Goal: Information Seeking & Learning: Learn about a topic

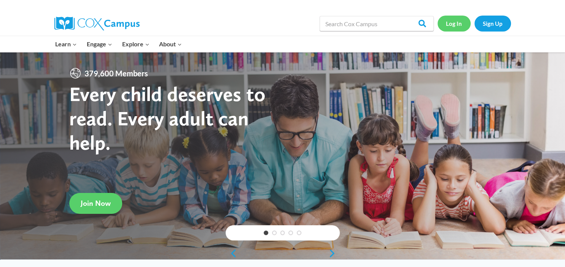
click at [454, 25] on link "Log In" at bounding box center [453, 24] width 33 height 16
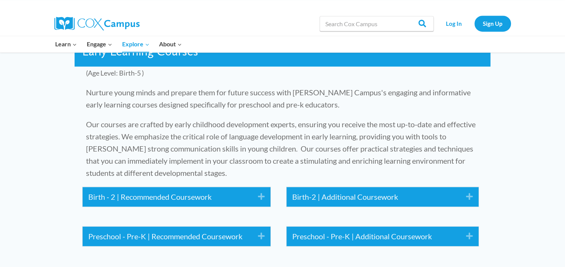
scroll to position [905, 0]
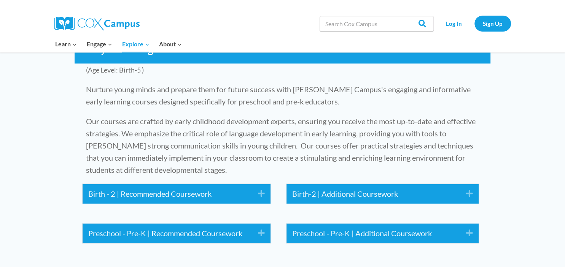
click at [261, 190] on icon "Expand" at bounding box center [258, 194] width 13 height 12
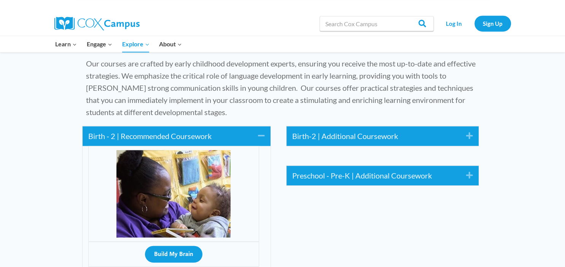
scroll to position [968, 0]
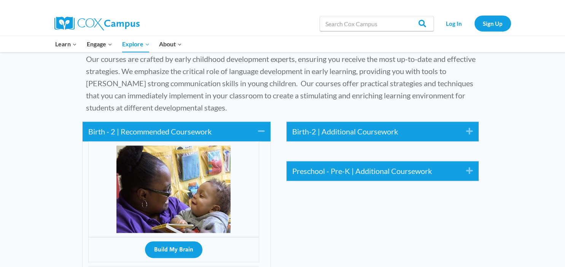
click at [471, 130] on icon "Expand" at bounding box center [466, 132] width 13 height 12
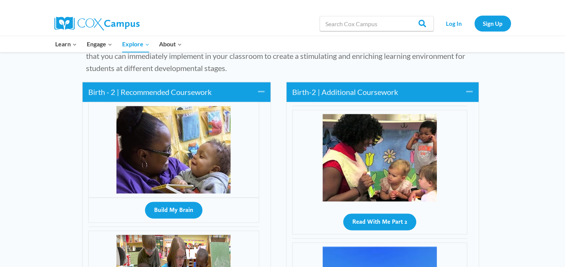
scroll to position [999, 0]
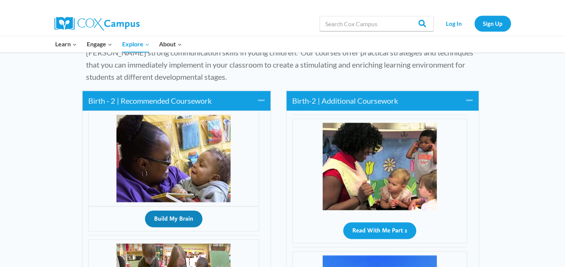
click at [162, 218] on button "Build My Brain" at bounding box center [173, 219] width 57 height 17
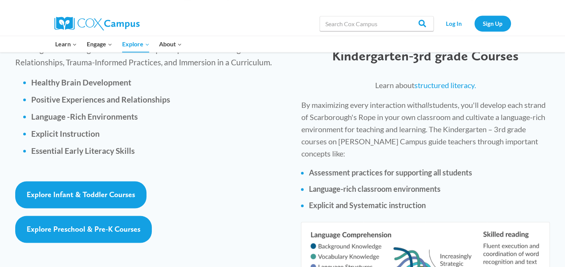
scroll to position [1096, 0]
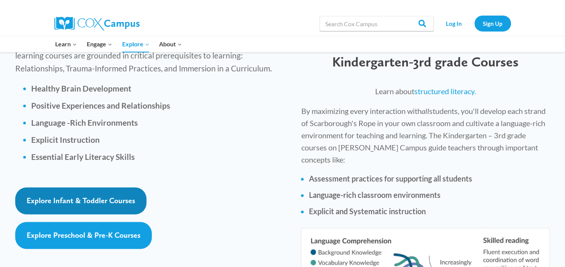
click at [124, 196] on span "Explore Infant & Toddler Courses" at bounding box center [81, 200] width 108 height 9
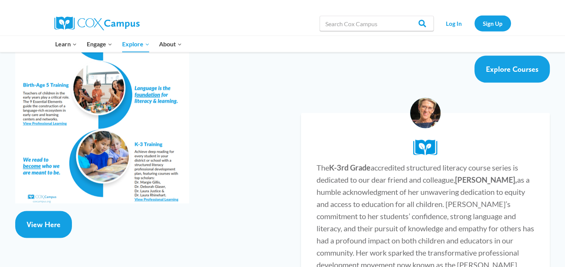
scroll to position [1435, 0]
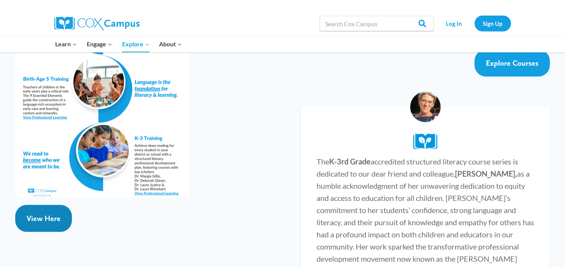
click at [34, 214] on span "View Here" at bounding box center [44, 218] width 34 height 9
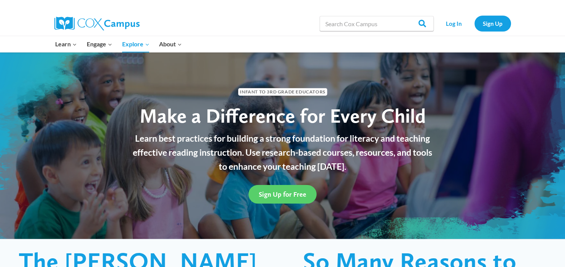
scroll to position [0, 0]
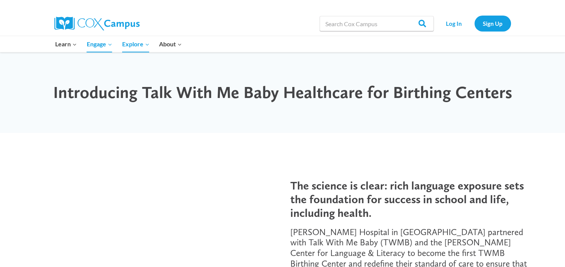
drag, startPoint x: 559, startPoint y: 29, endPoint x: 558, endPoint y: 52, distance: 24.0
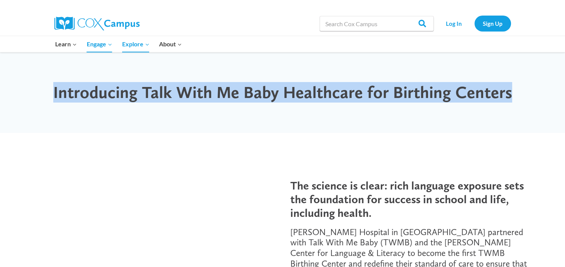
click at [552, 51] on div "Learn Expand PK-5 Structured Literacy Program En español Early Care and Learnin…" at bounding box center [282, 44] width 565 height 16
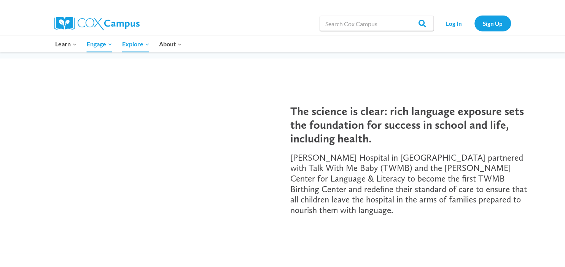
scroll to position [73, 0]
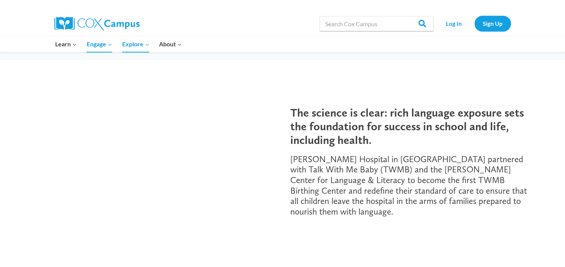
click at [305, 48] on div "Learn Expand PK-5 Structured Literacy Program En español Early Care and Learnin…" at bounding box center [201, 44] width 300 height 16
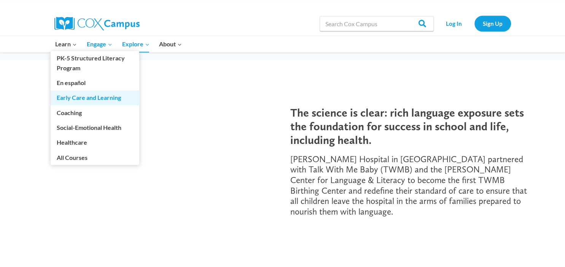
click at [66, 98] on link "Early Care and Learning" at bounding box center [95, 98] width 89 height 14
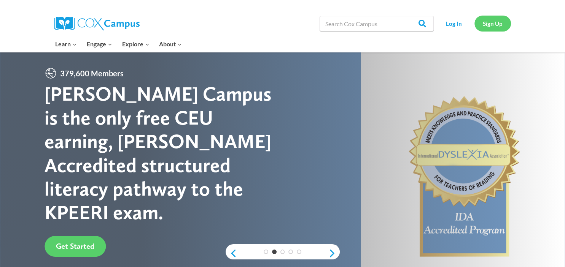
click at [491, 22] on link "Sign Up" at bounding box center [492, 24] width 37 height 16
